Goal: Find specific page/section: Find specific page/section

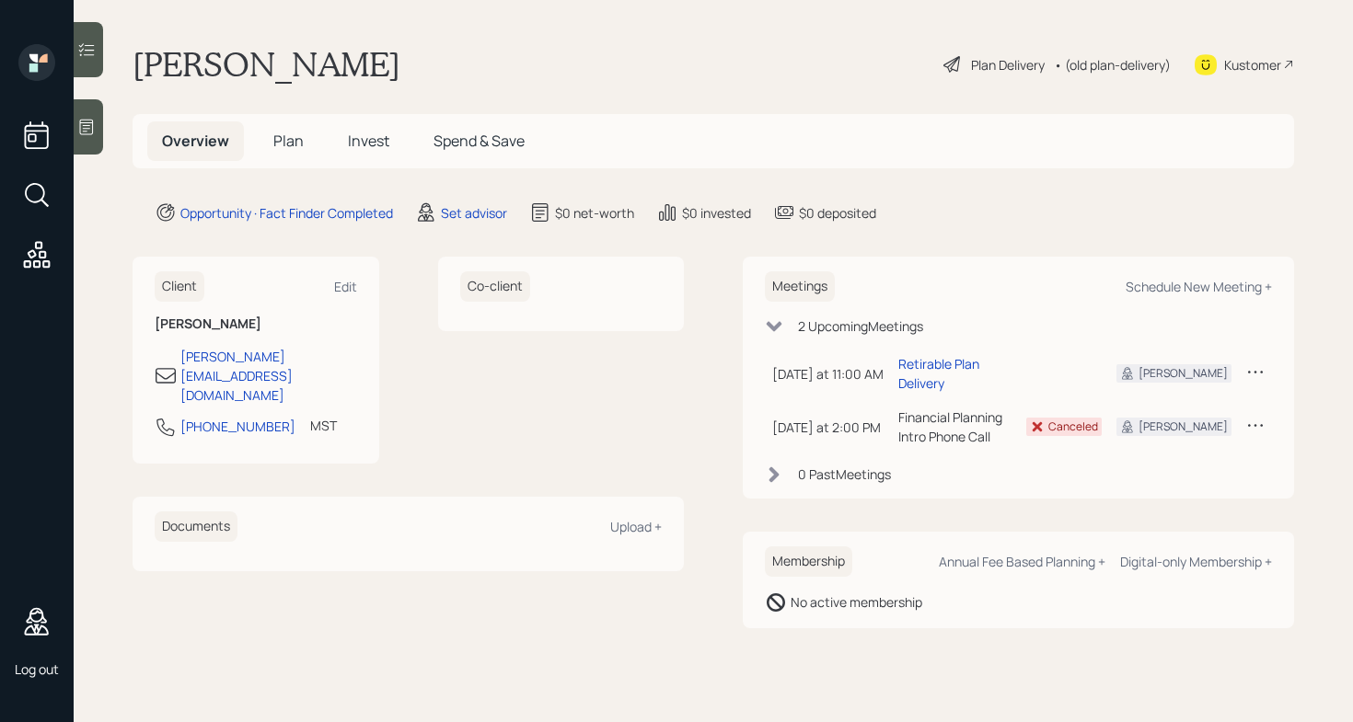
click at [635, 87] on main "[PERSON_NAME] Plan Delivery • (old plan-delivery) Kustomer Overview Plan Invest…" at bounding box center [713, 361] width 1279 height 722
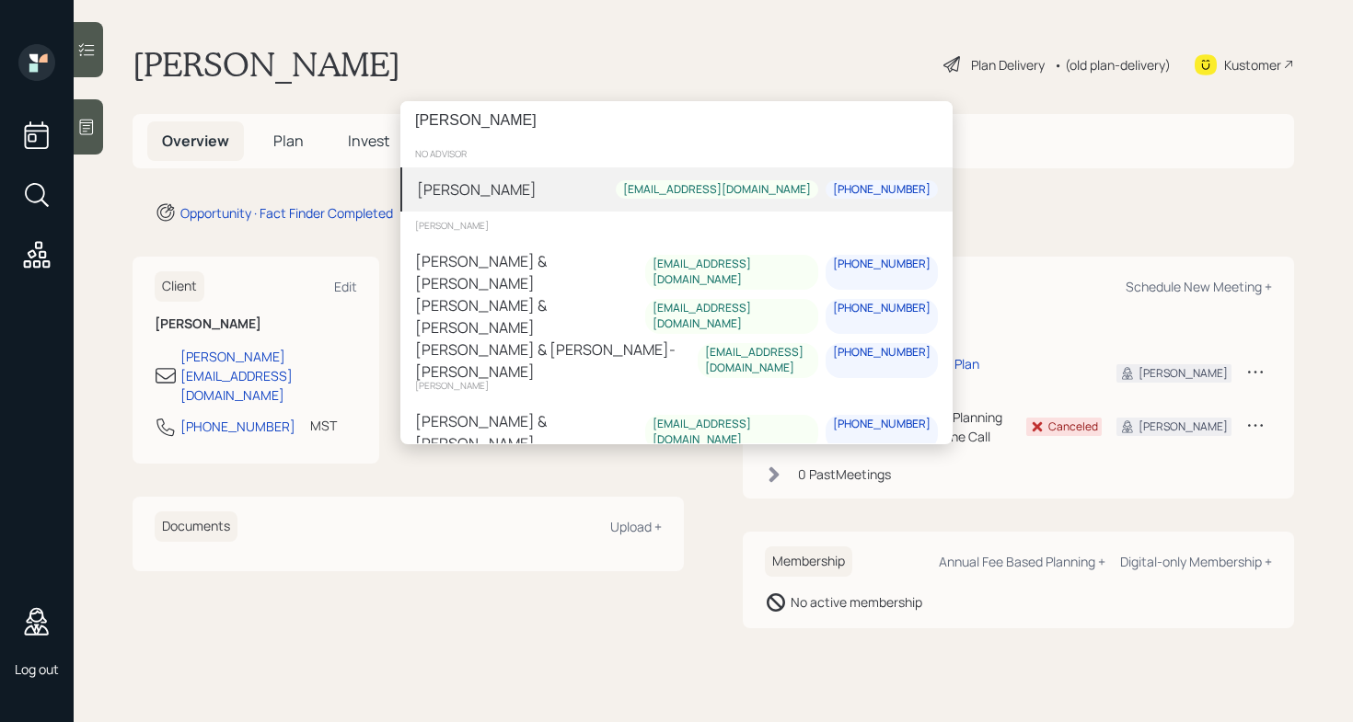
type input "[PERSON_NAME]"
